Goal: Transaction & Acquisition: Purchase product/service

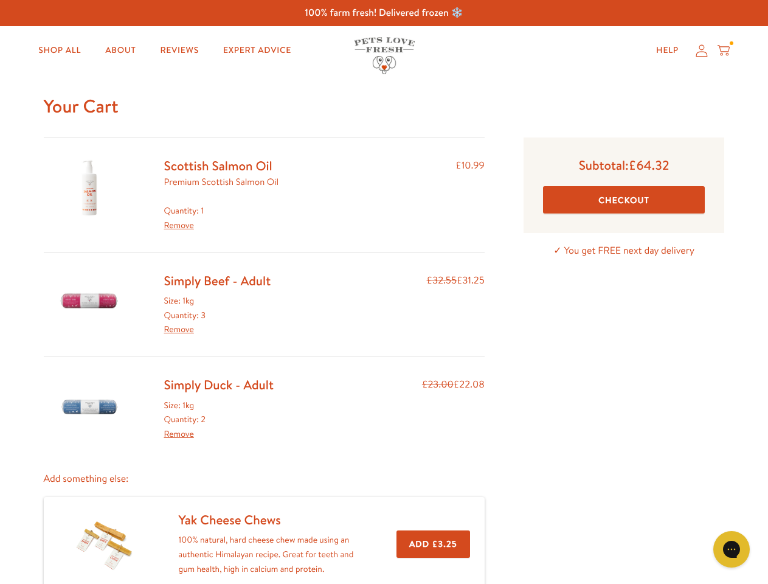
click at [384, 292] on div "Simply Beef - Adult Size: 1kg Quantity: 3 Remove £32.55 £31.25" at bounding box center [264, 304] width 441 height 65
click at [732, 549] on icon "Gorgias live chat" at bounding box center [732, 549] width 12 height 12
